Goal: Find contact information: Find contact information

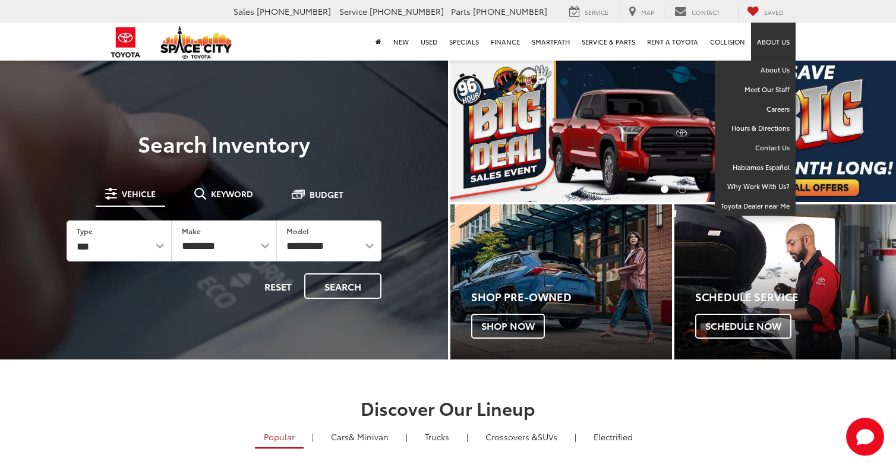
click at [777, 46] on link "About Us" at bounding box center [773, 42] width 45 height 38
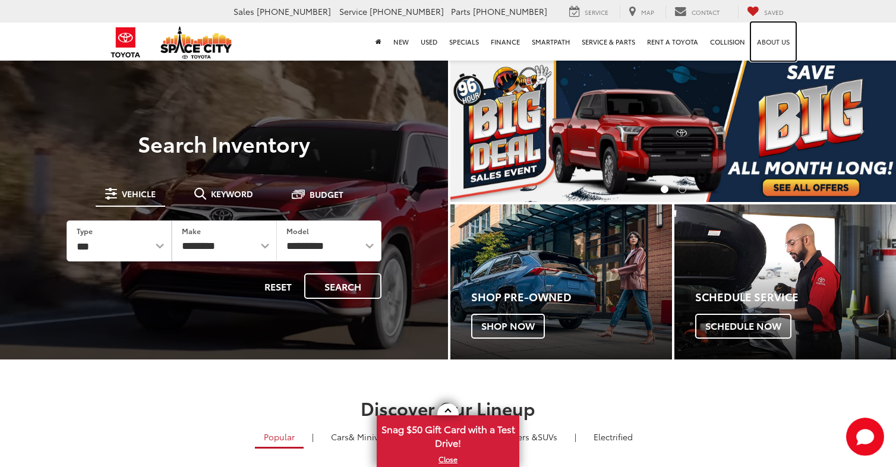
click at [777, 46] on link "About Us" at bounding box center [773, 42] width 45 height 38
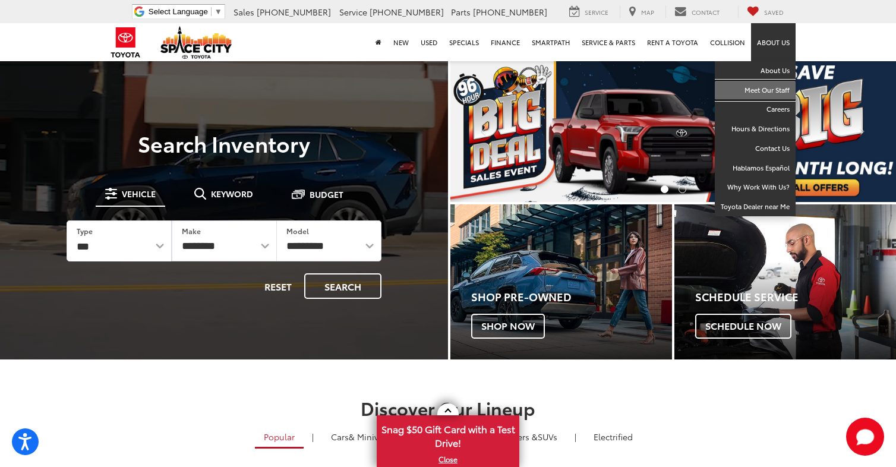
click at [777, 92] on link "Meet Our Staff" at bounding box center [755, 91] width 81 height 20
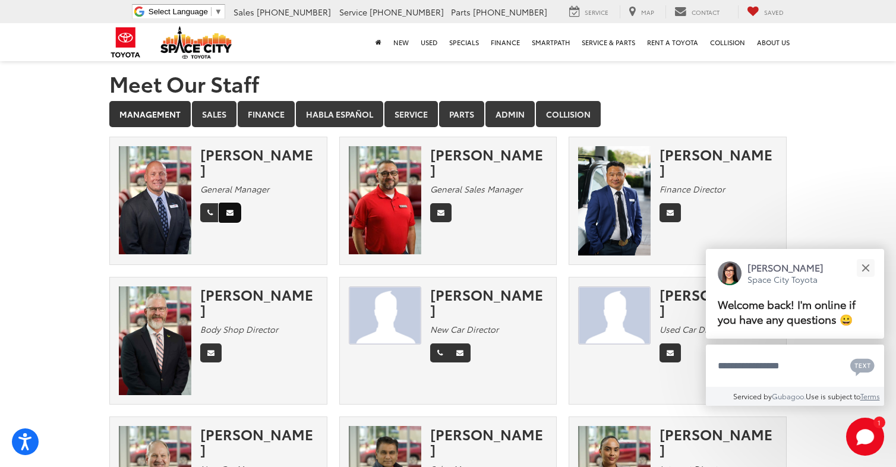
click at [231, 209] on icon "Email" at bounding box center [229, 212] width 7 height 7
